Goal: Transaction & Acquisition: Purchase product/service

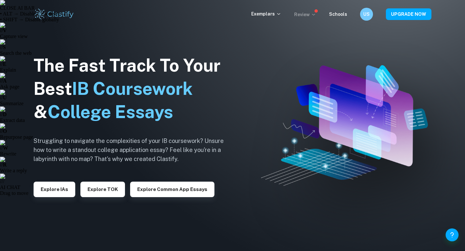
click at [310, 12] on p "Review" at bounding box center [305, 14] width 22 height 7
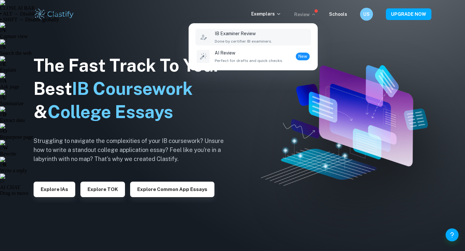
click at [291, 39] on div "IB Examiner Review Done by certifier IB examiners." at bounding box center [262, 37] width 95 height 14
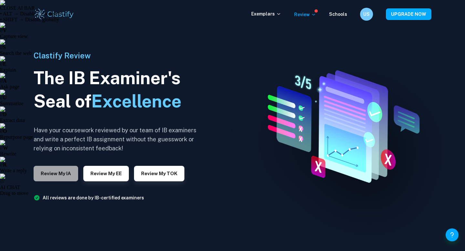
click at [57, 176] on button "Review my IA" at bounding box center [56, 174] width 45 height 16
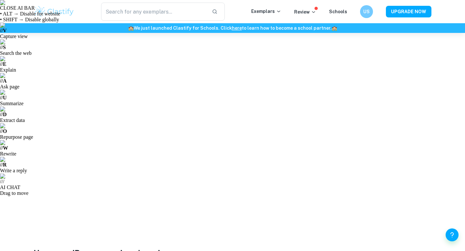
scroll to position [34, 0]
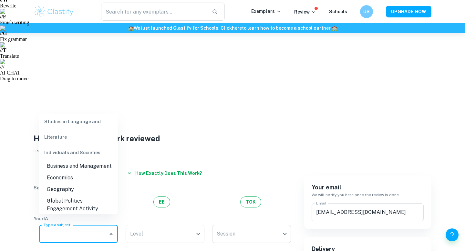
scroll to position [74, 0]
click at [72, 171] on li "Economics" at bounding box center [78, 177] width 79 height 12
type input "Economics"
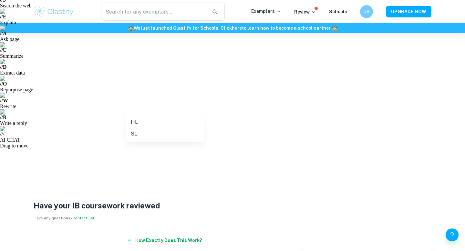
click at [156, 126] on li "HL" at bounding box center [165, 123] width 79 height 12
type input "HL"
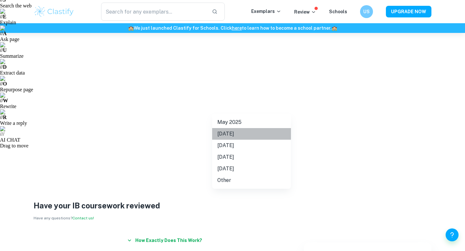
click at [240, 134] on li "[DATE]" at bounding box center [251, 134] width 79 height 12
type input "N25"
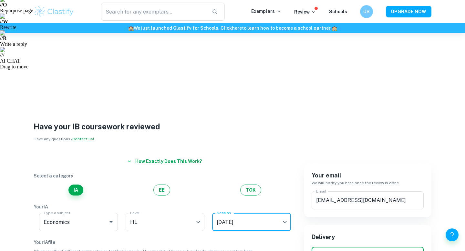
scroll to position [121, 0]
